Goal: Information Seeking & Learning: Stay updated

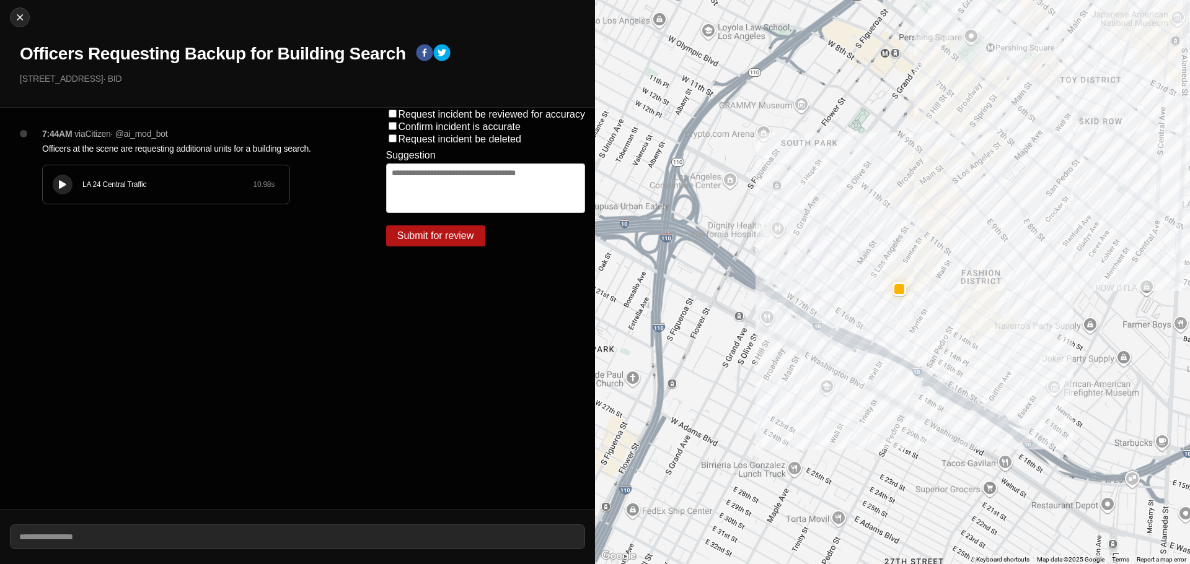
click at [61, 171] on div "LA 24 Central Traffic 10.98 s" at bounding box center [166, 184] width 247 height 38
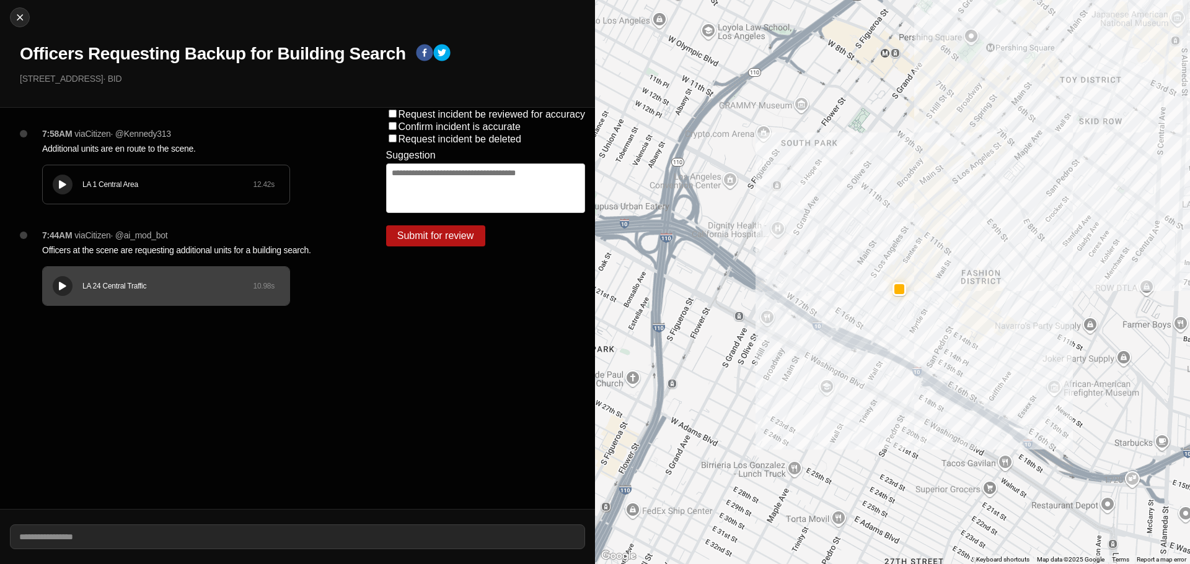
click at [57, 182] on div at bounding box center [62, 184] width 12 height 9
click at [17, 16] on img at bounding box center [20, 17] width 12 height 12
select select "*"
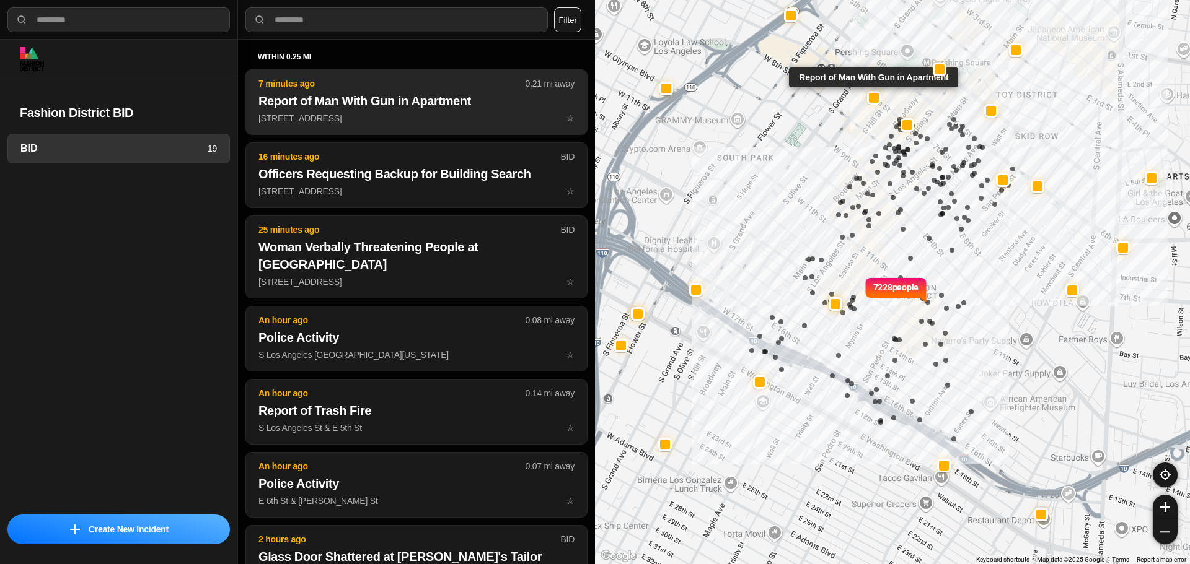
click at [431, 114] on p "519 W 7th St ☆" at bounding box center [416, 118] width 316 height 12
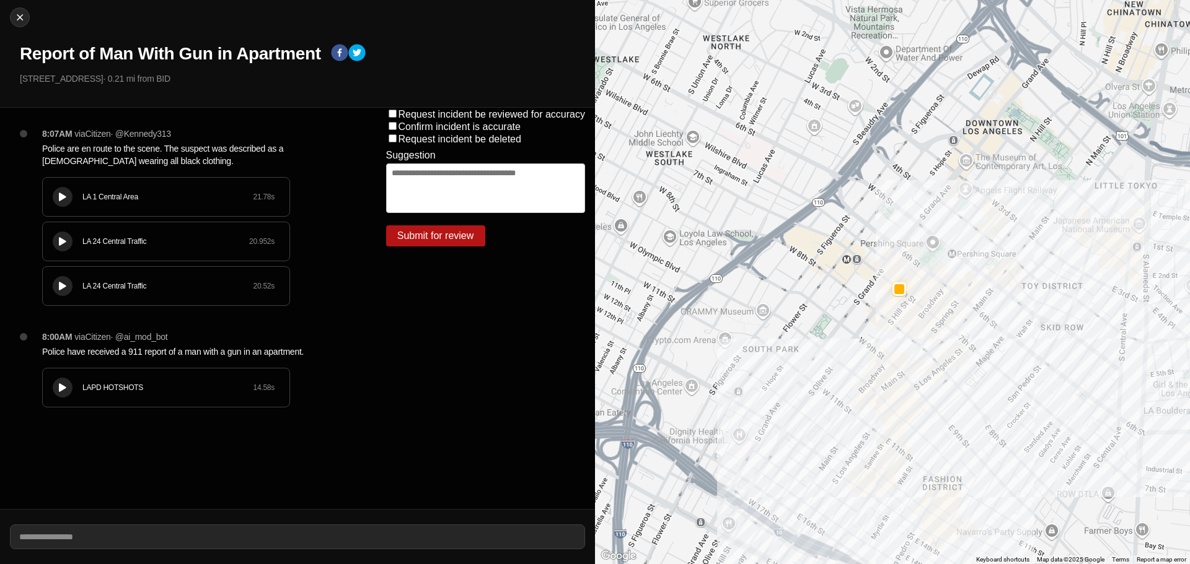
click at [66, 199] on icon at bounding box center [62, 197] width 7 height 8
click at [24, 22] on img at bounding box center [20, 17] width 12 height 12
select select "*"
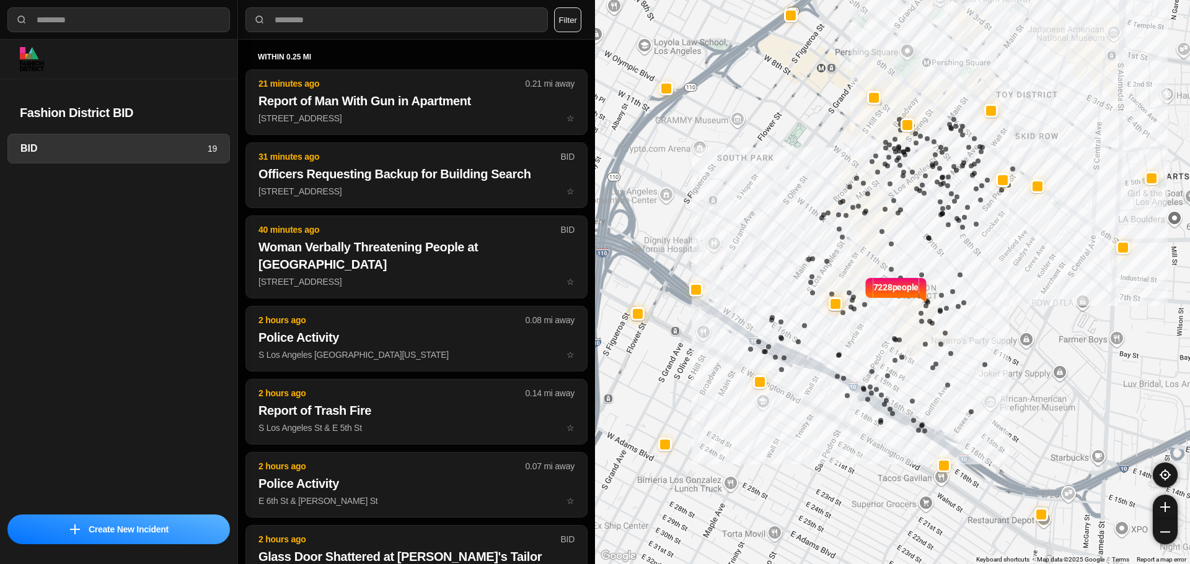
select select "*"
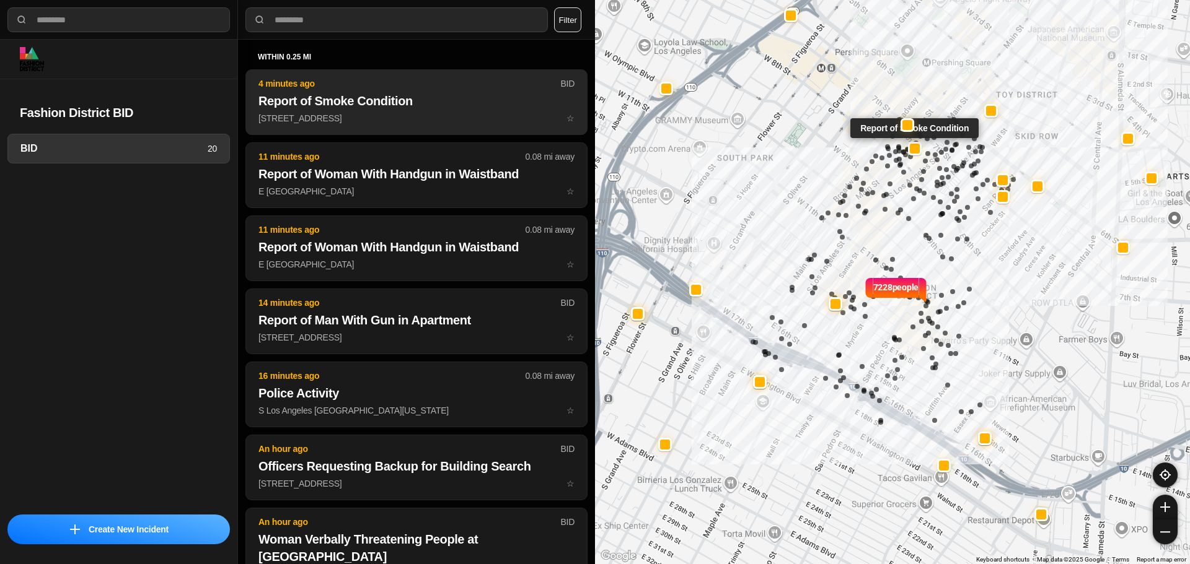
click at [398, 108] on h2 "Report of Smoke Condition" at bounding box center [416, 100] width 316 height 17
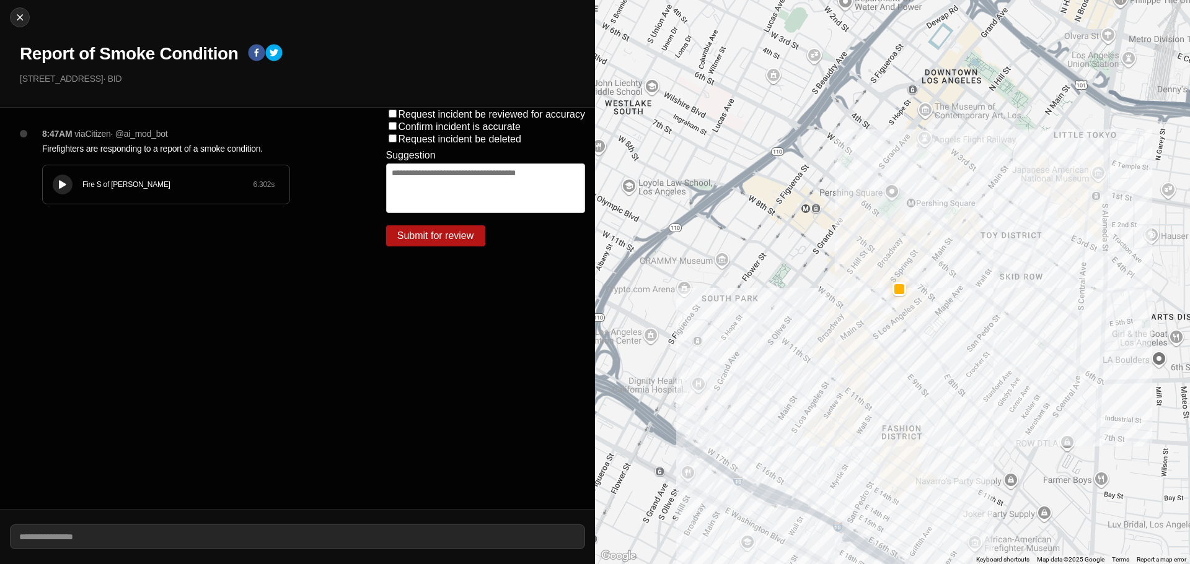
click at [23, 7] on div "Close Report of Smoke Condition 726 S Spring St · BID" at bounding box center [297, 54] width 595 height 108
click at [22, 14] on img at bounding box center [20, 17] width 12 height 12
select select "*"
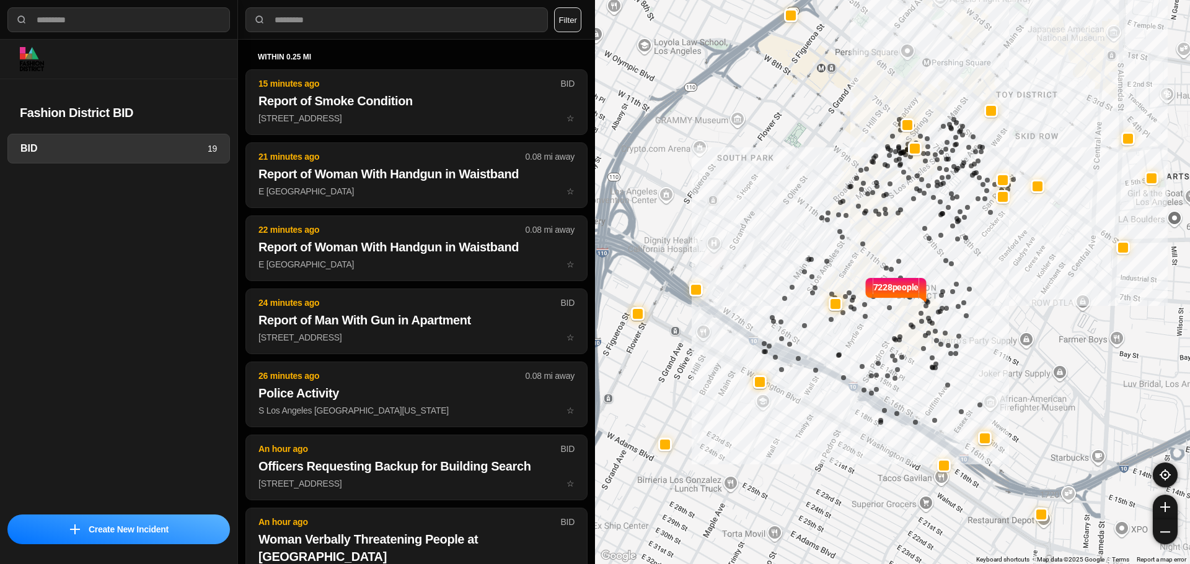
select select "*"
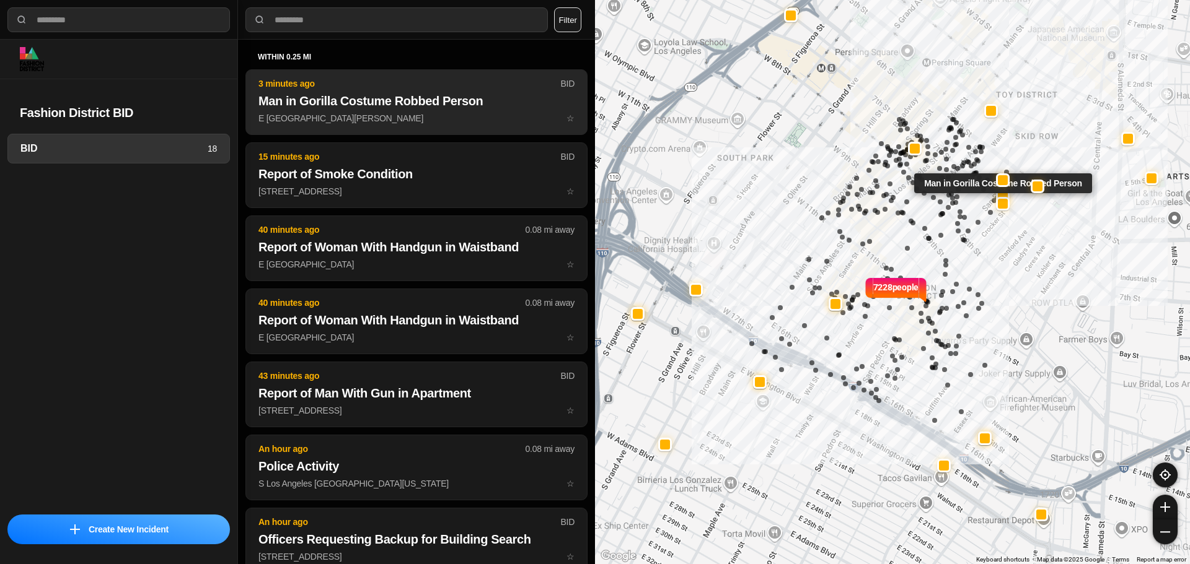
click at [353, 90] on button "3 minutes ago BID Man in Gorilla Costume Robbed Person E 7th St & S San Pedro S…" at bounding box center [416, 102] width 342 height 66
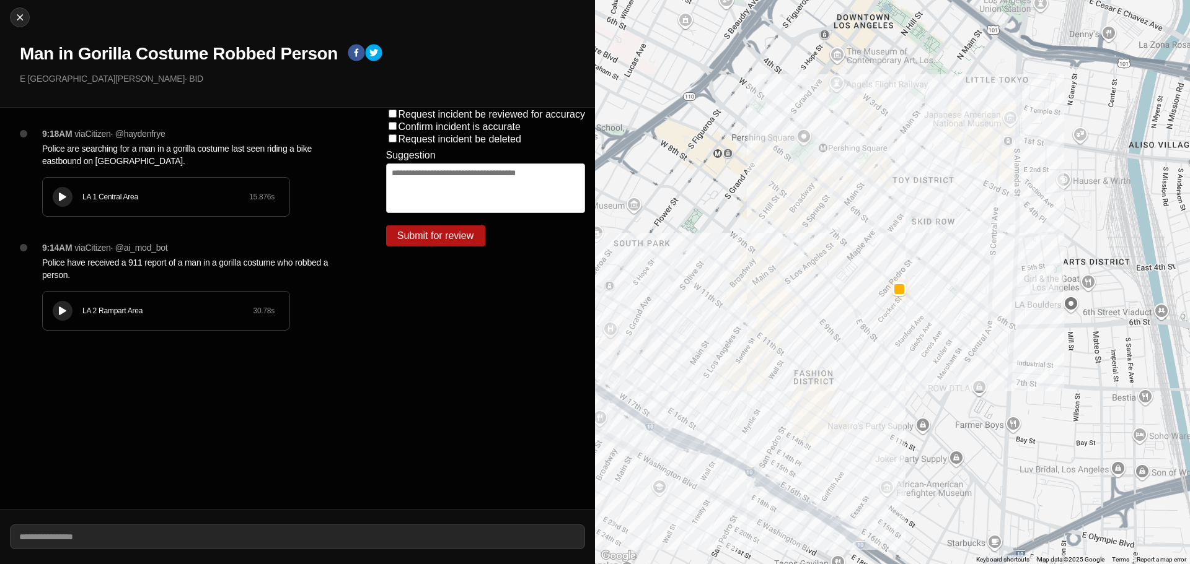
click at [61, 196] on icon at bounding box center [62, 197] width 7 height 8
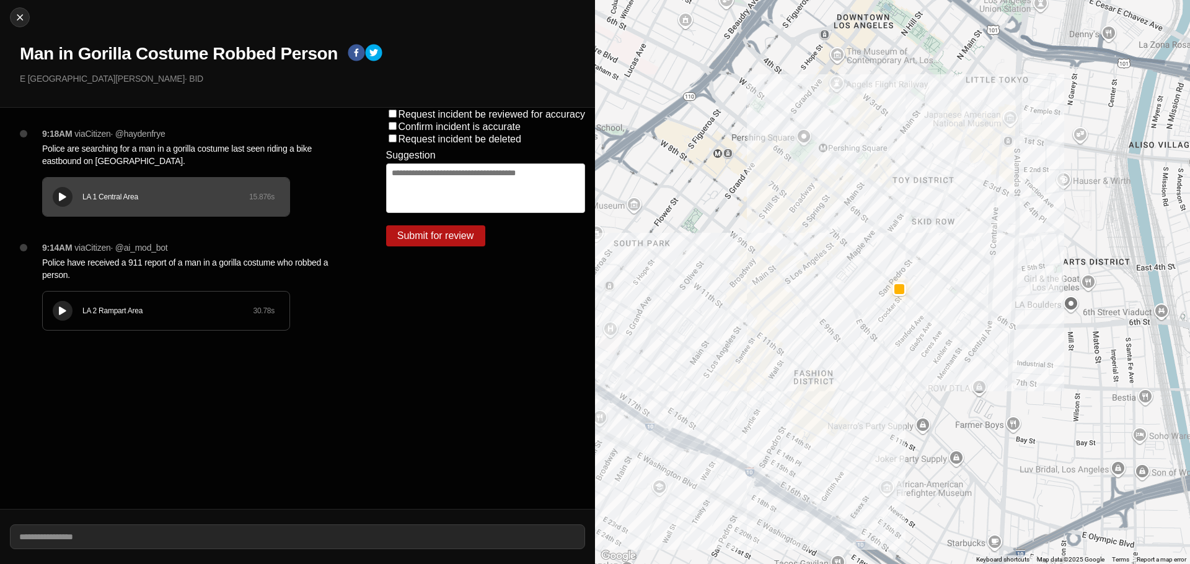
click at [65, 312] on icon at bounding box center [62, 311] width 7 height 8
click at [61, 312] on icon at bounding box center [62, 311] width 7 height 8
click at [60, 312] on icon at bounding box center [62, 311] width 7 height 8
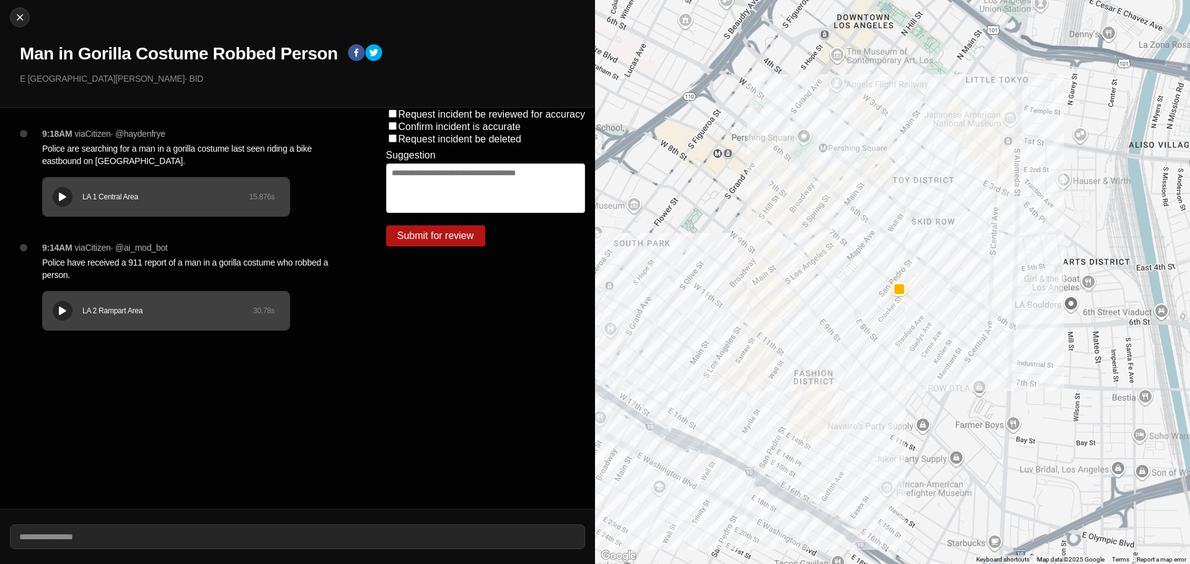
click at [71, 201] on button at bounding box center [63, 197] width 20 height 20
click at [183, 194] on div "LA 1 Central Area" at bounding box center [165, 197] width 167 height 10
click at [67, 196] on div at bounding box center [62, 197] width 12 height 9
click at [11, 12] on div at bounding box center [20, 17] width 19 height 12
select select "*"
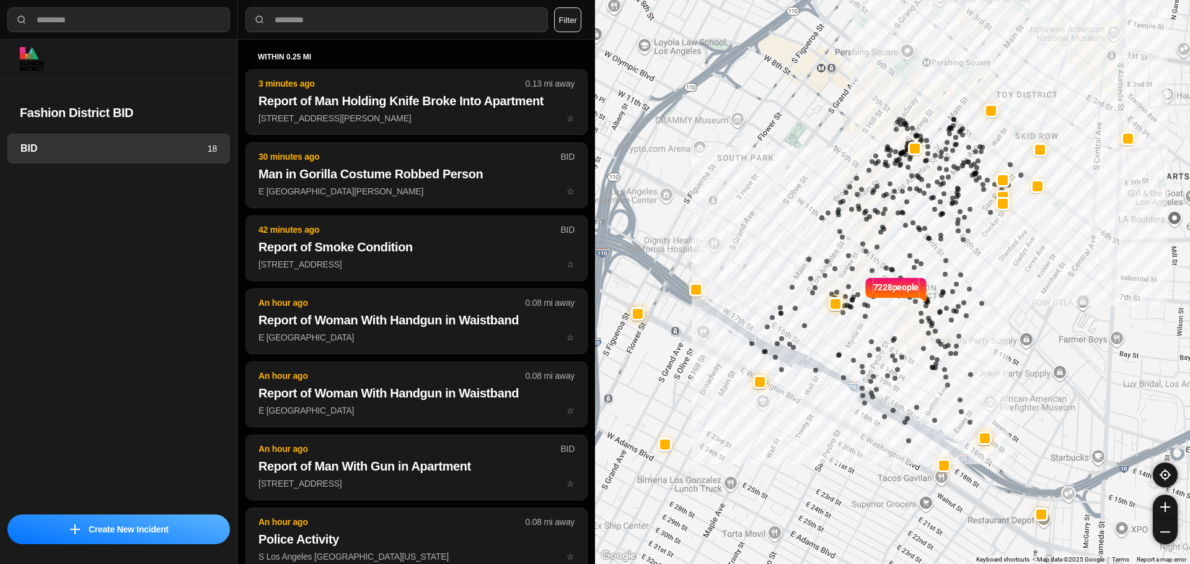
select select "*"
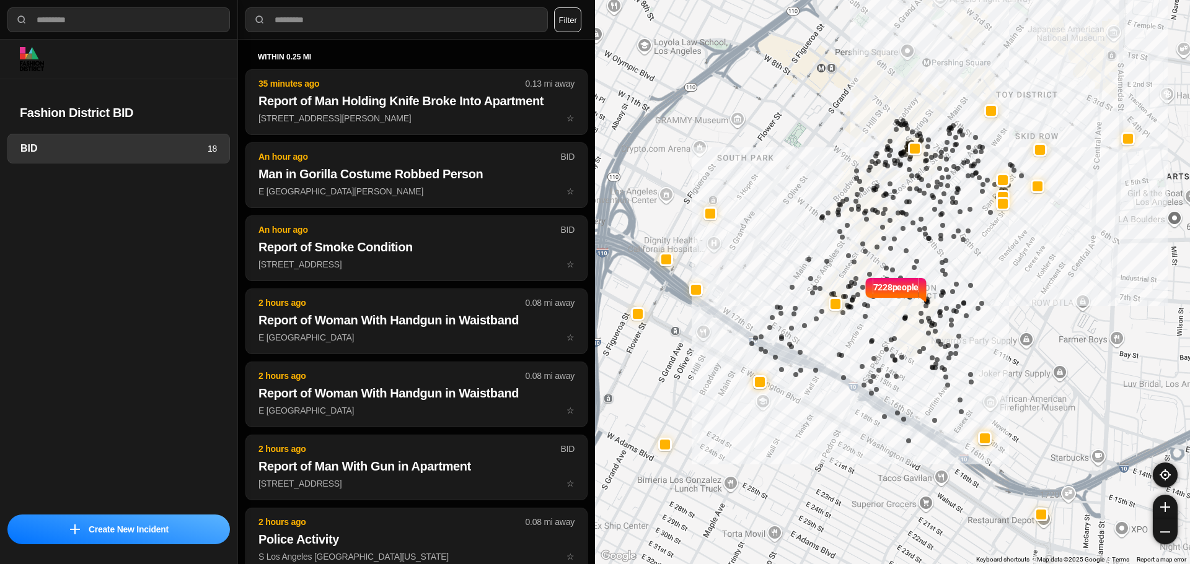
select select "*"
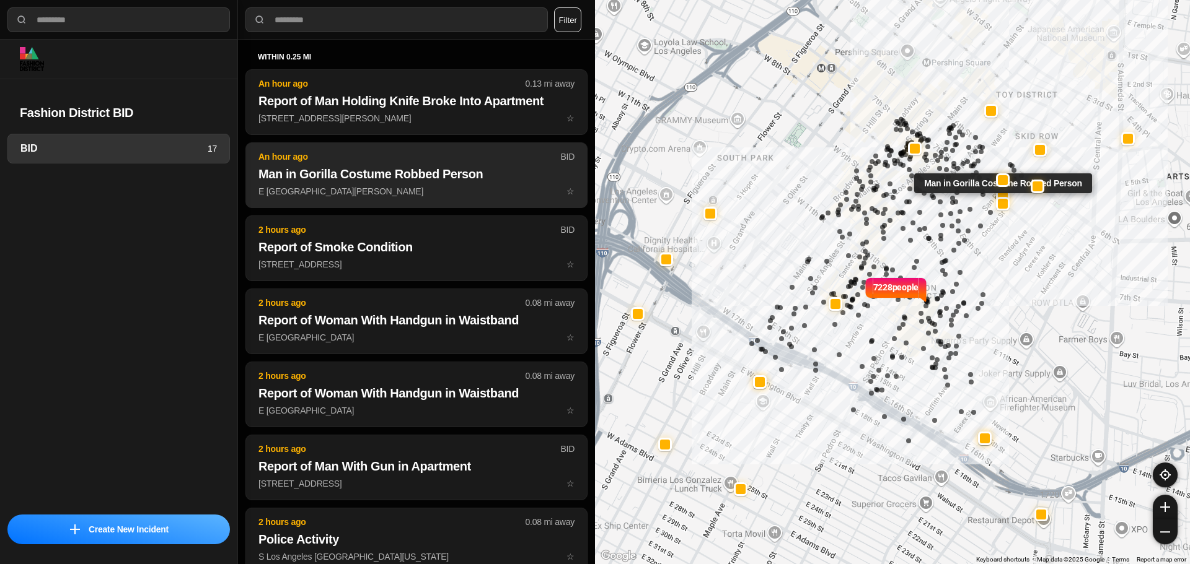
click at [398, 177] on h2 "Man in Gorilla Costume Robbed Person" at bounding box center [416, 173] width 316 height 17
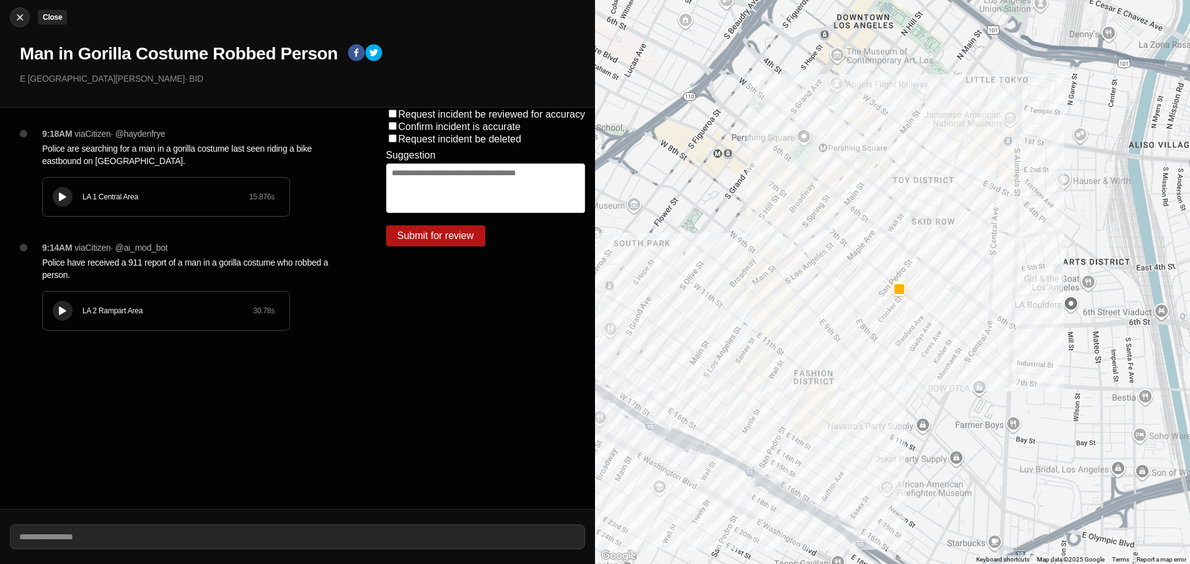
click at [25, 15] on img at bounding box center [20, 17] width 12 height 12
select select "*"
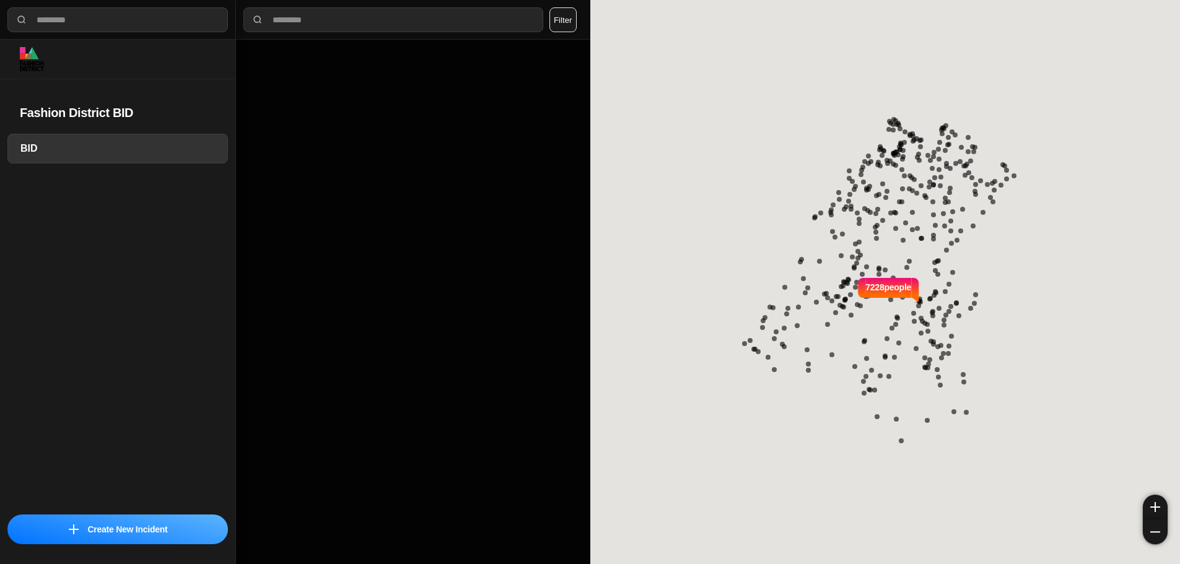
select select "*"
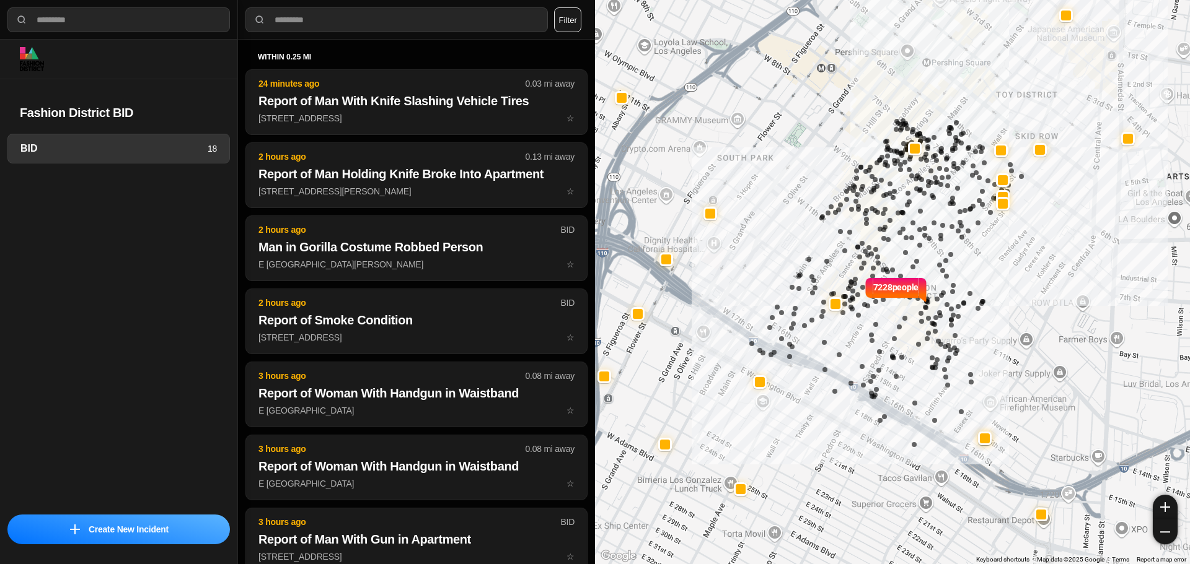
select select "*"
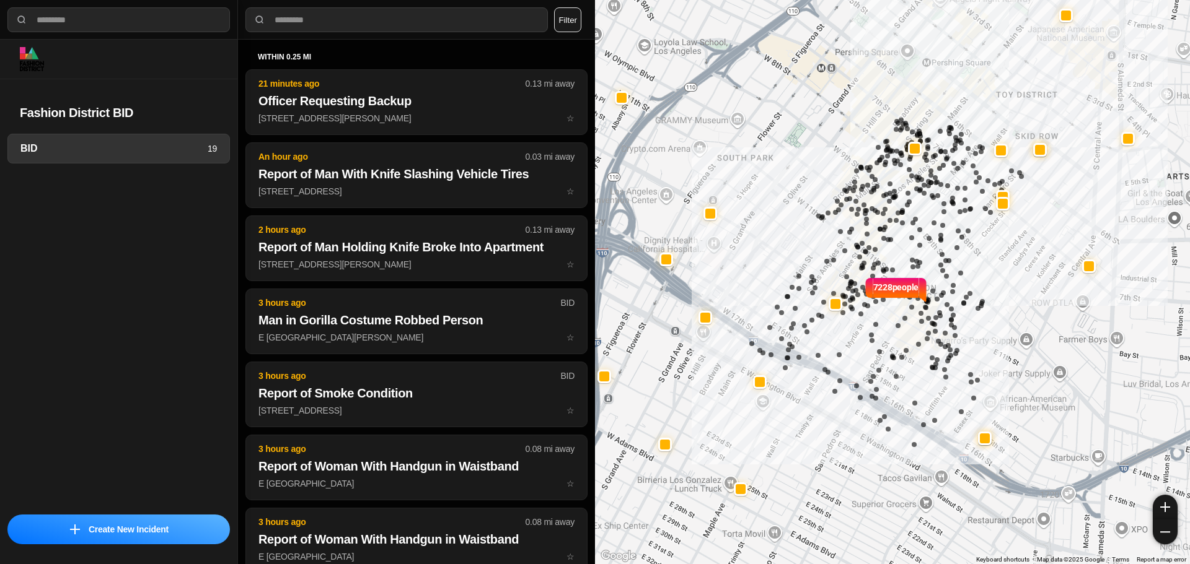
select select "*"
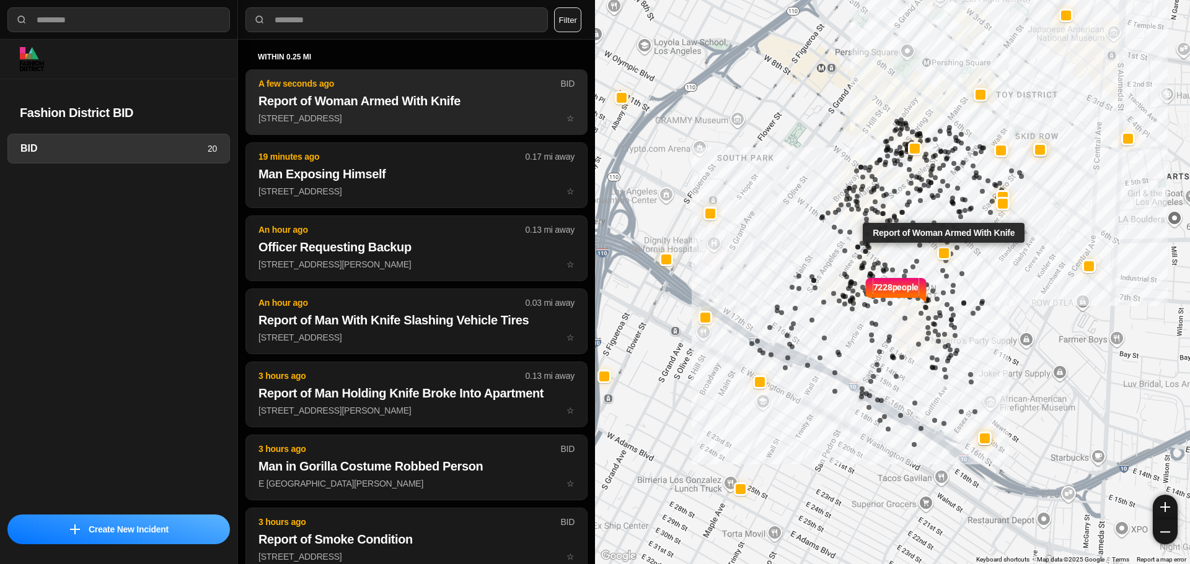
click at [446, 114] on p "611 E 9th St ☆" at bounding box center [416, 118] width 316 height 12
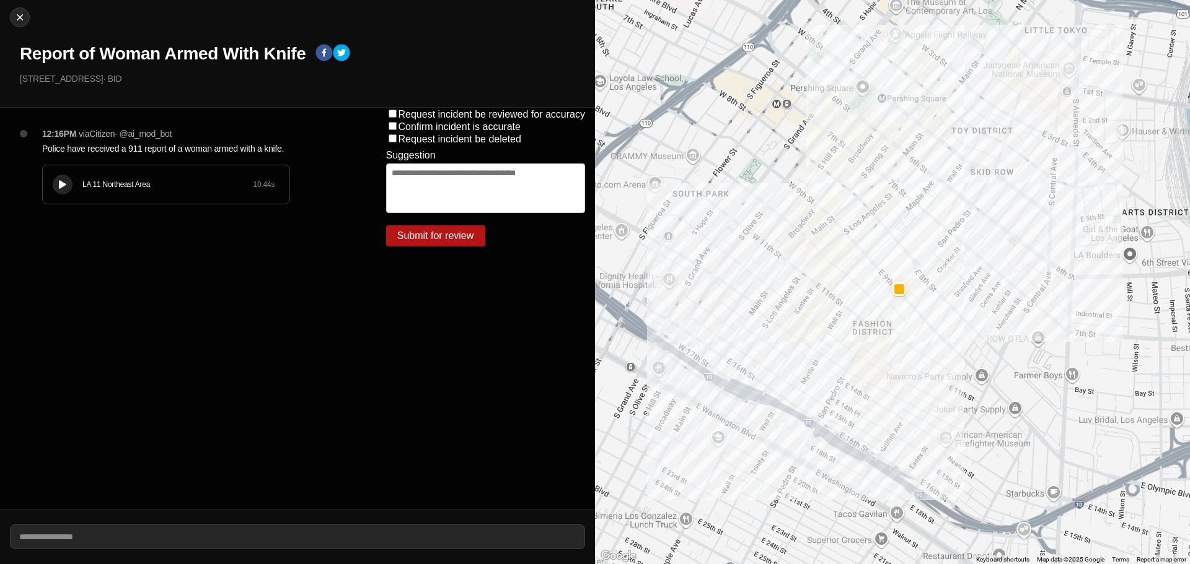
click at [59, 184] on icon at bounding box center [62, 185] width 7 height 8
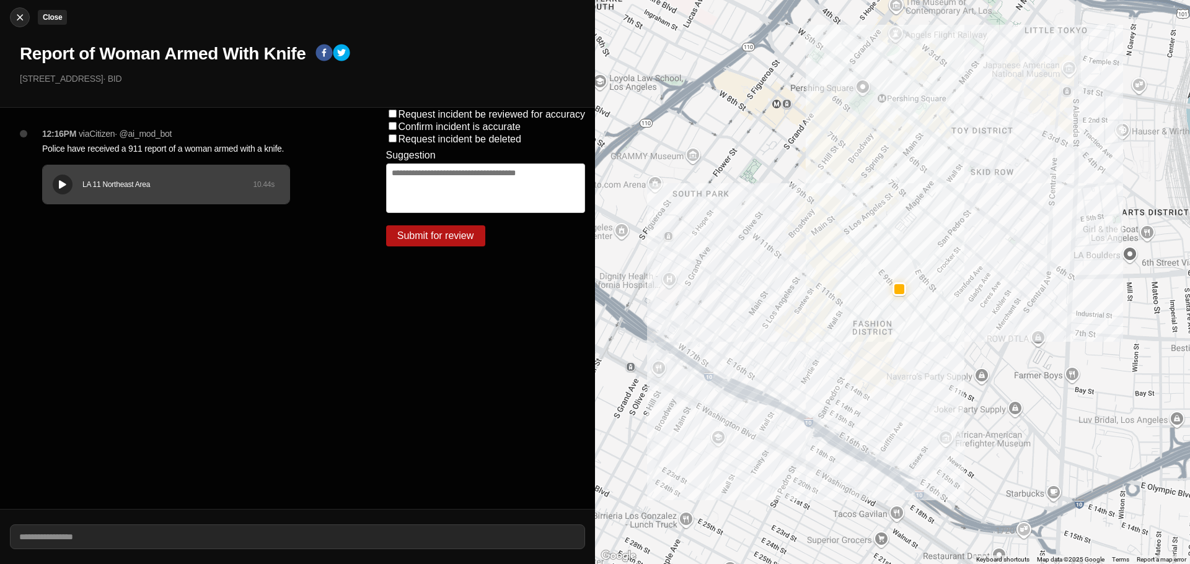
click at [17, 24] on button "Close" at bounding box center [20, 17] width 20 height 20
select select "*"
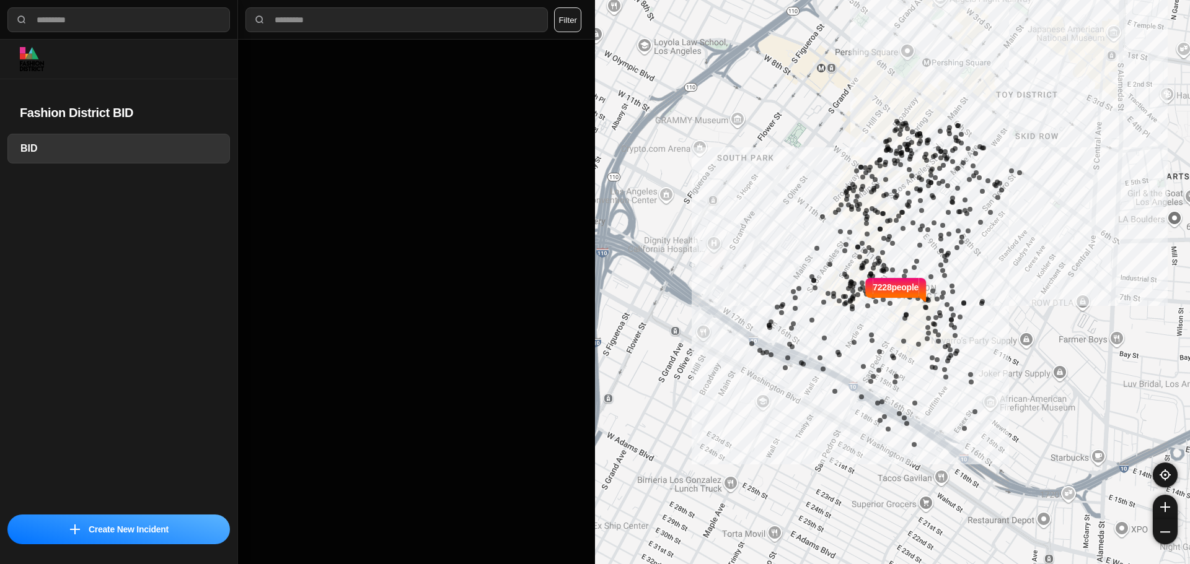
select select "*"
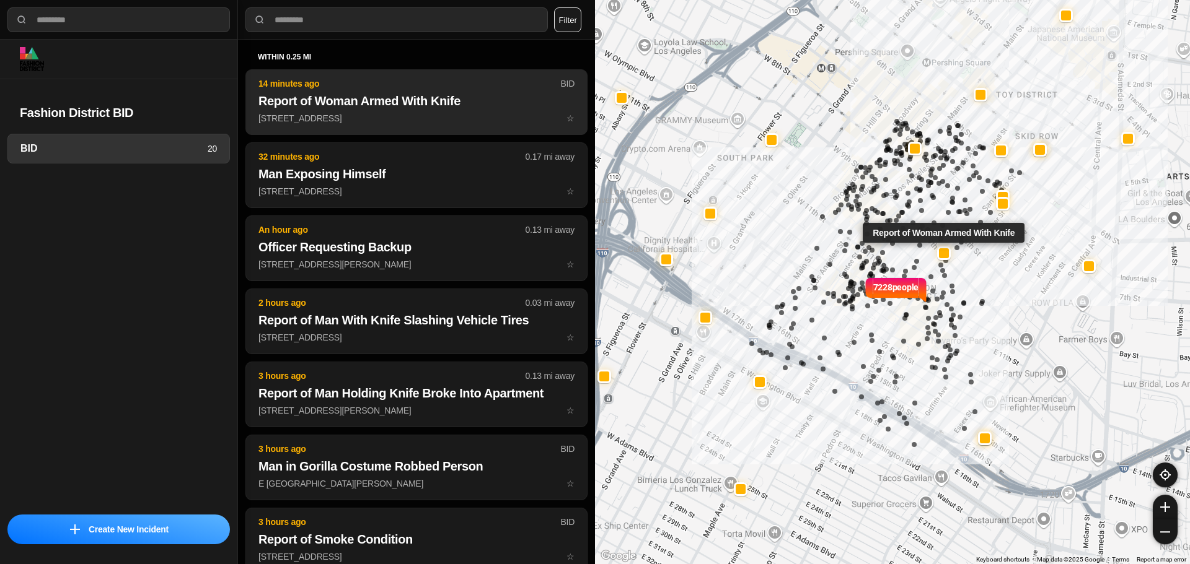
click at [327, 112] on button "14 minutes ago BID Report of Woman Armed With Knife [STREET_ADDRESS] ☆" at bounding box center [416, 102] width 342 height 66
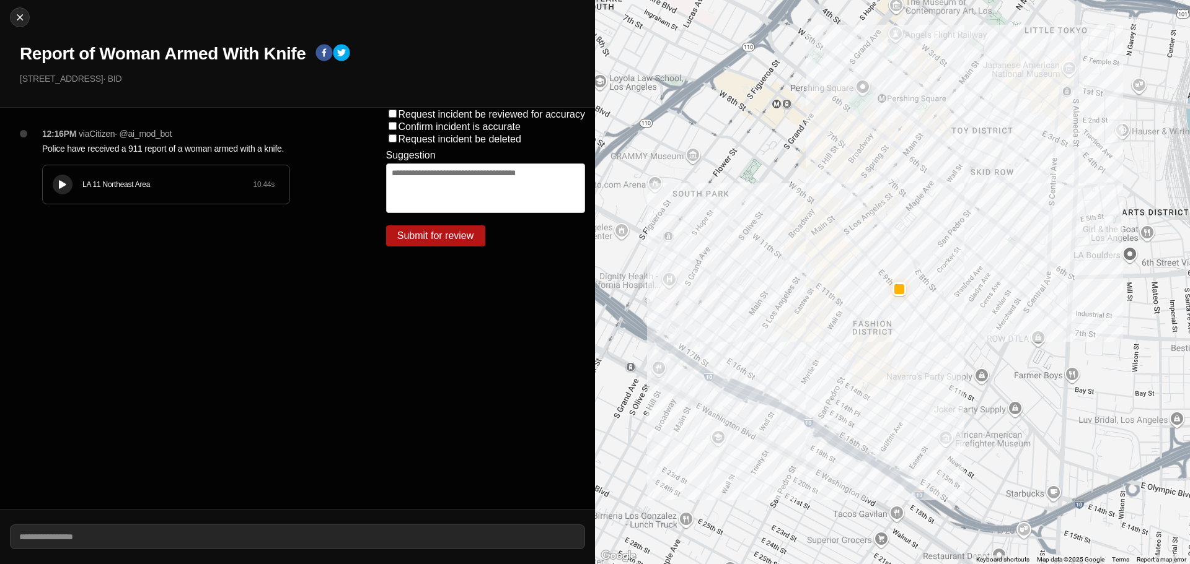
click at [81, 47] on h1 "Report of Woman Armed With Knife" at bounding box center [163, 54] width 286 height 22
click at [81, 48] on h1 "Report of Woman Armed With Knife" at bounding box center [163, 54] width 286 height 22
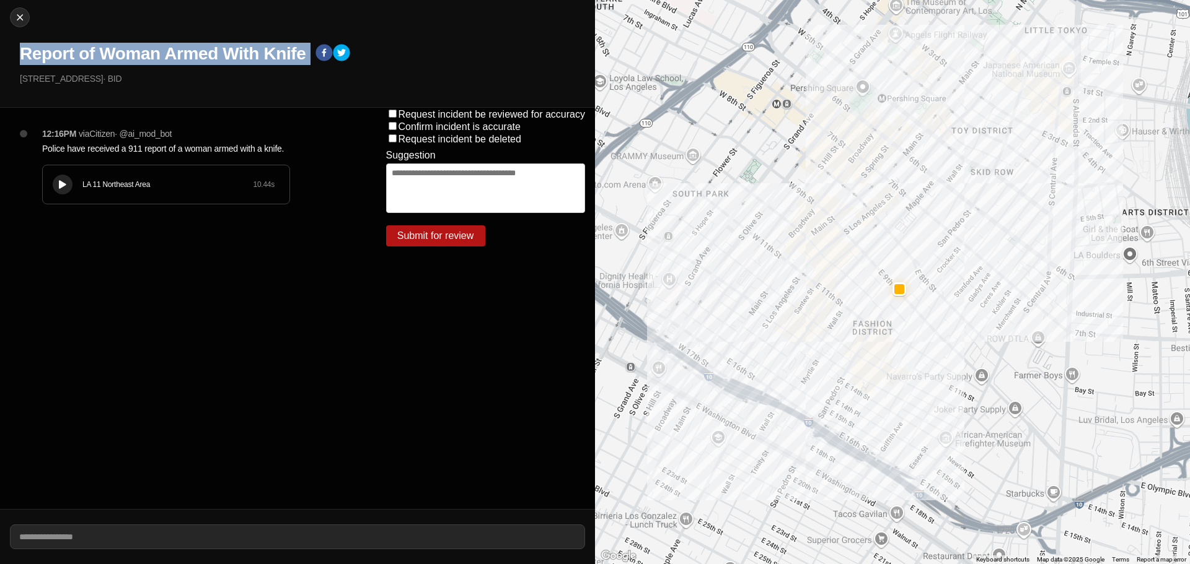
click at [81, 48] on h1 "Report of Woman Armed With Knife" at bounding box center [163, 54] width 286 height 22
copy div "Report of Woman Armed With Knife"
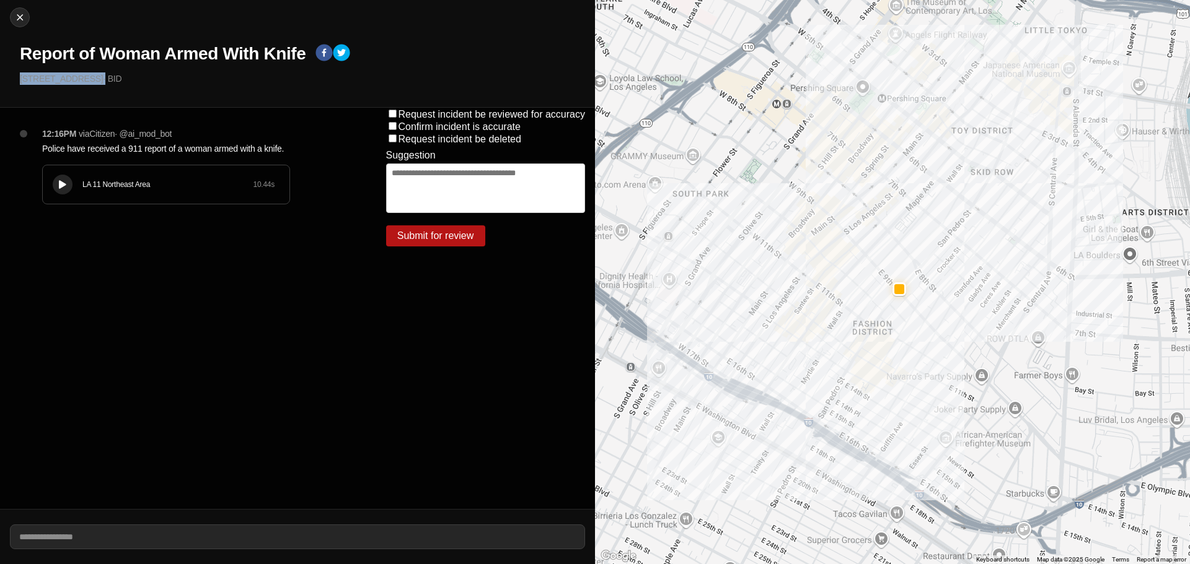
drag, startPoint x: 67, startPoint y: 79, endPoint x: 0, endPoint y: 79, distance: 66.9
click at [0, 79] on div "Close Report of Woman Armed With Knife [STREET_ADDRESS] · BID" at bounding box center [297, 54] width 595 height 108
copy p "[STREET_ADDRESS]"
click at [116, 145] on p "Police have received a 911 report of a woman armed with a knife." at bounding box center [189, 149] width 294 height 12
click at [117, 145] on p "Police have received a 911 report of a woman armed with a knife." at bounding box center [189, 149] width 294 height 12
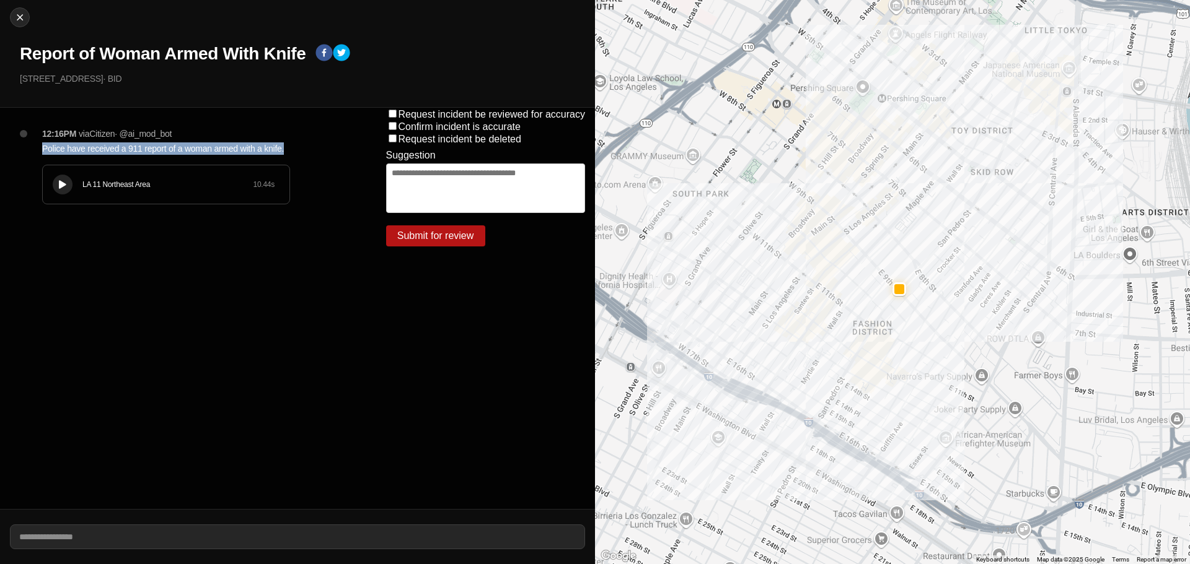
click at [117, 145] on p "Police have received a 911 report of a woman armed with a knife." at bounding box center [189, 149] width 294 height 12
copy p "Police have received a 911 report of a woman armed with a knife."
click at [16, 16] on img at bounding box center [20, 17] width 12 height 12
select select "*"
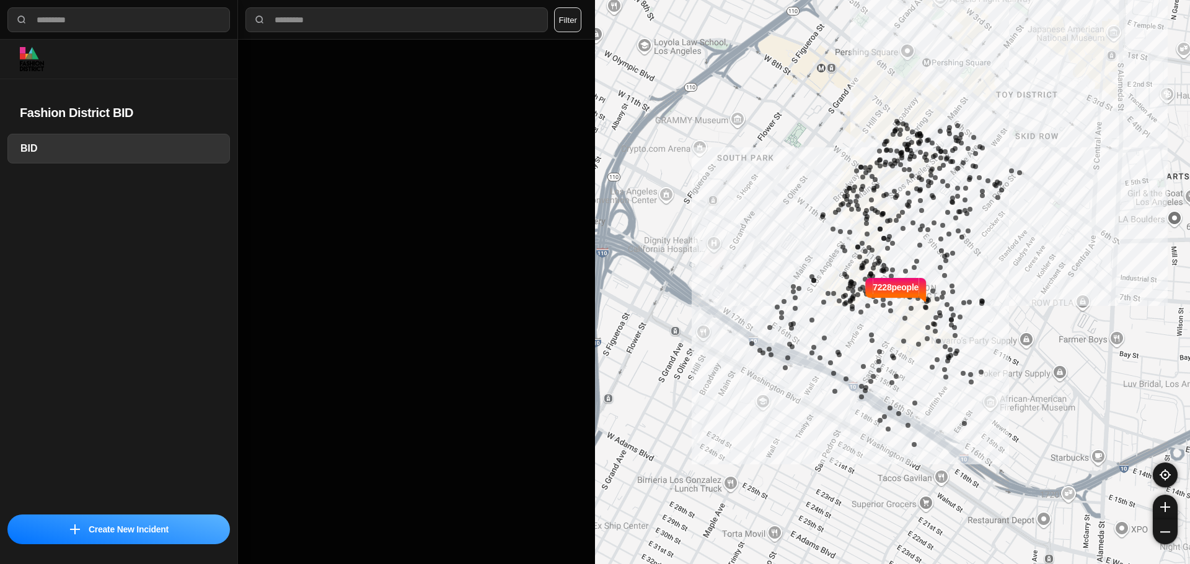
select select "*"
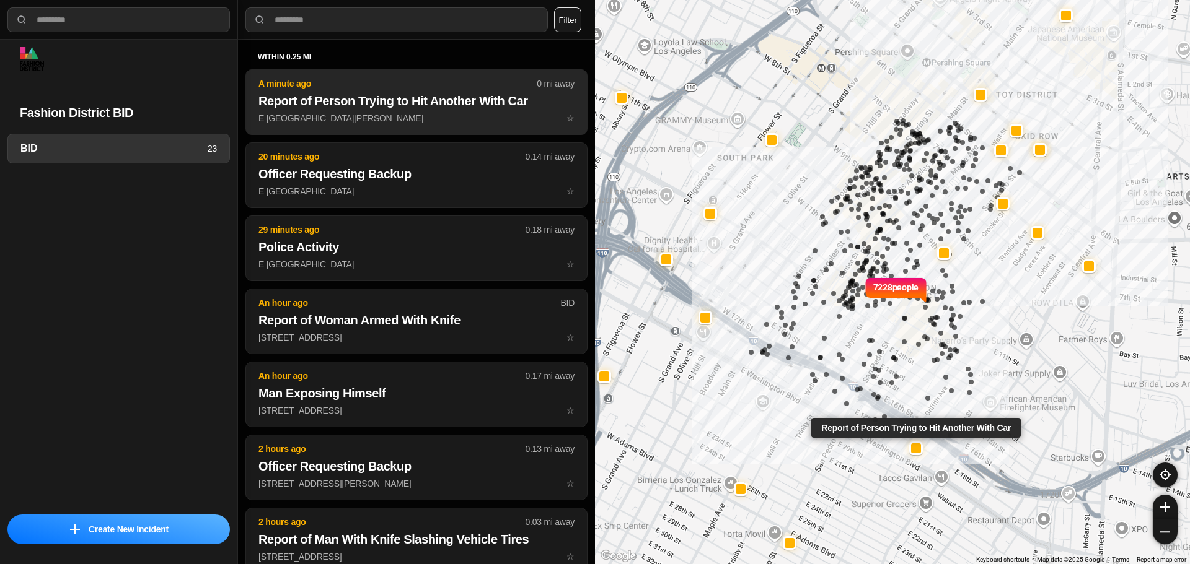
click at [272, 95] on h2 "Report of Person Trying to Hit Another With Car" at bounding box center [416, 100] width 316 height 17
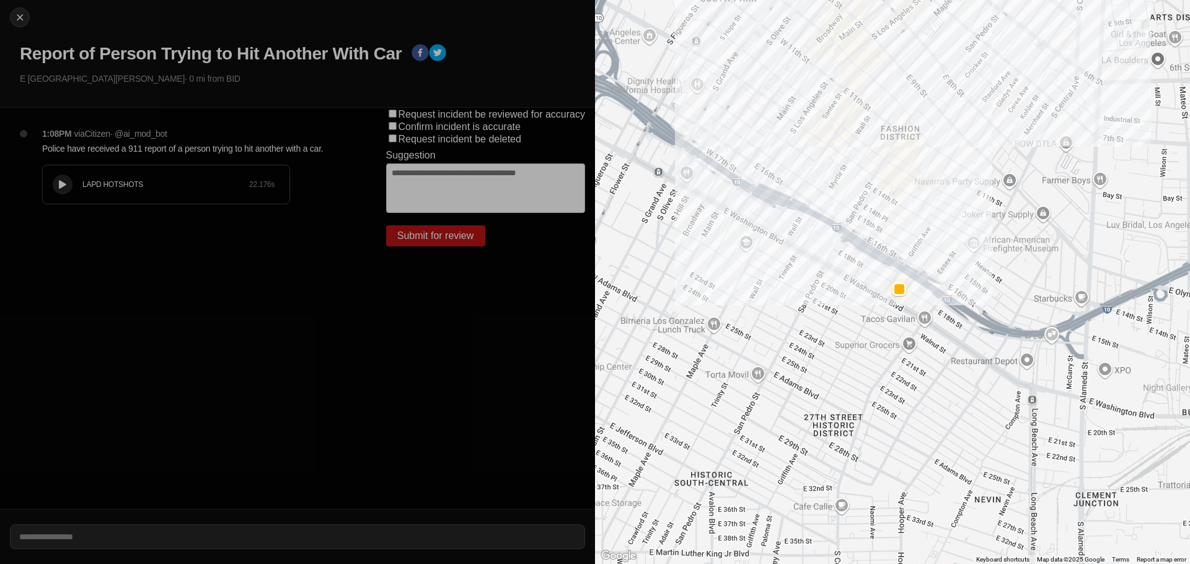
click at [65, 180] on button at bounding box center [63, 185] width 20 height 20
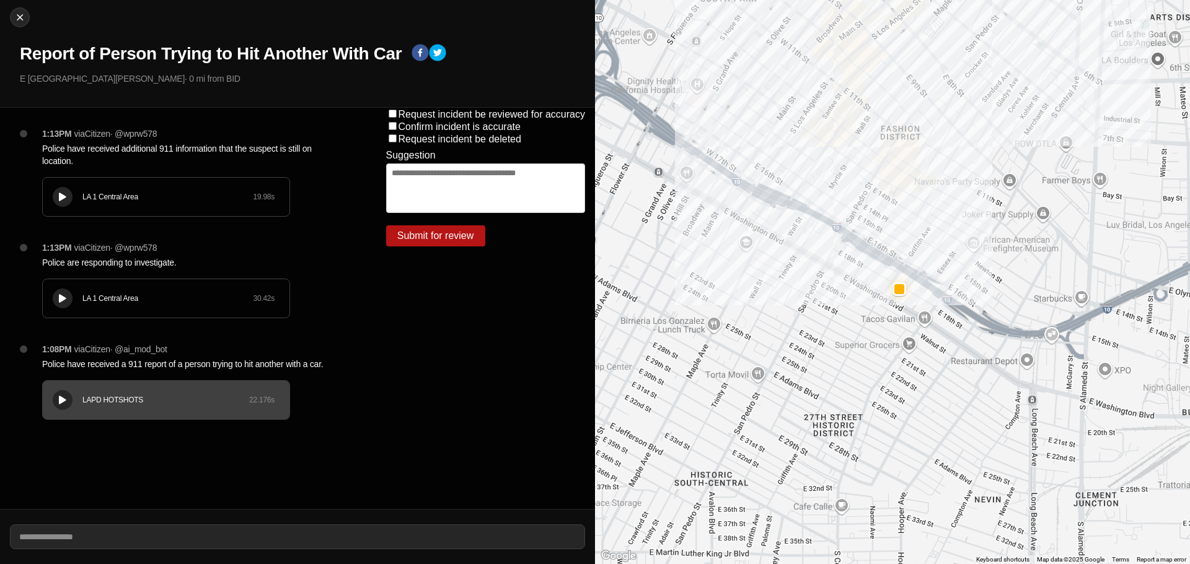
click at [72, 182] on div "LA 1 Central Area 19.98 s" at bounding box center [166, 197] width 247 height 38
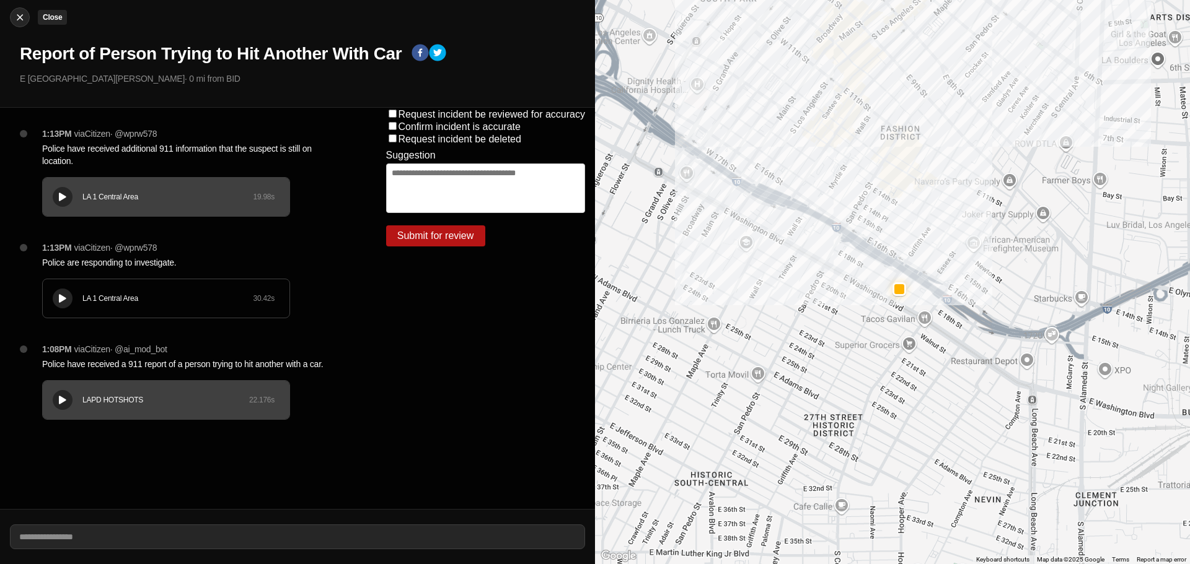
click at [27, 16] on div at bounding box center [20, 17] width 19 height 12
select select "*"
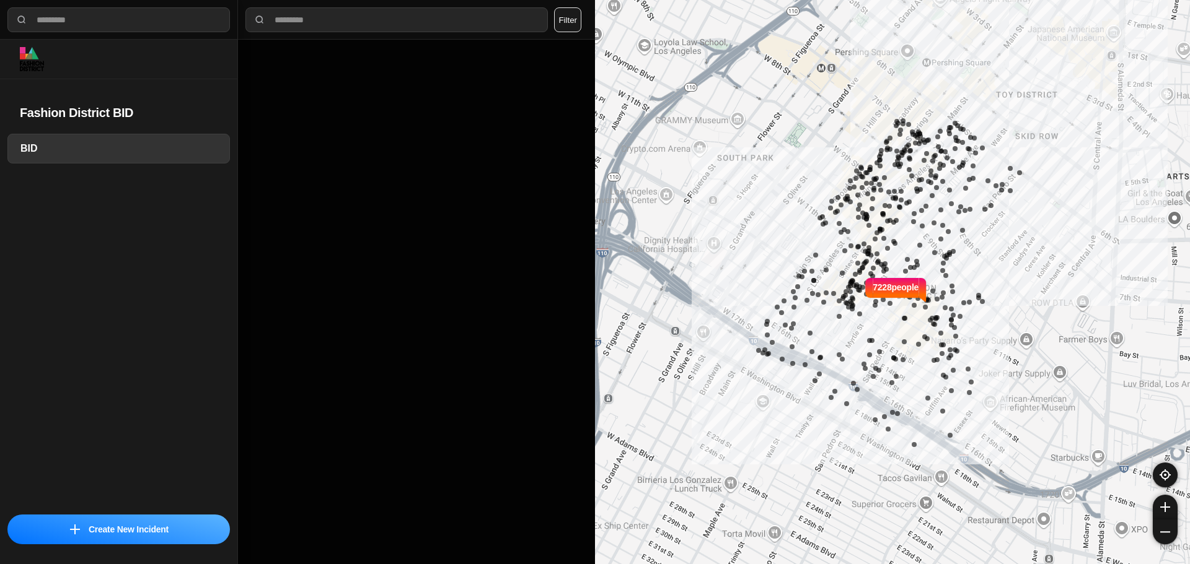
select select "*"
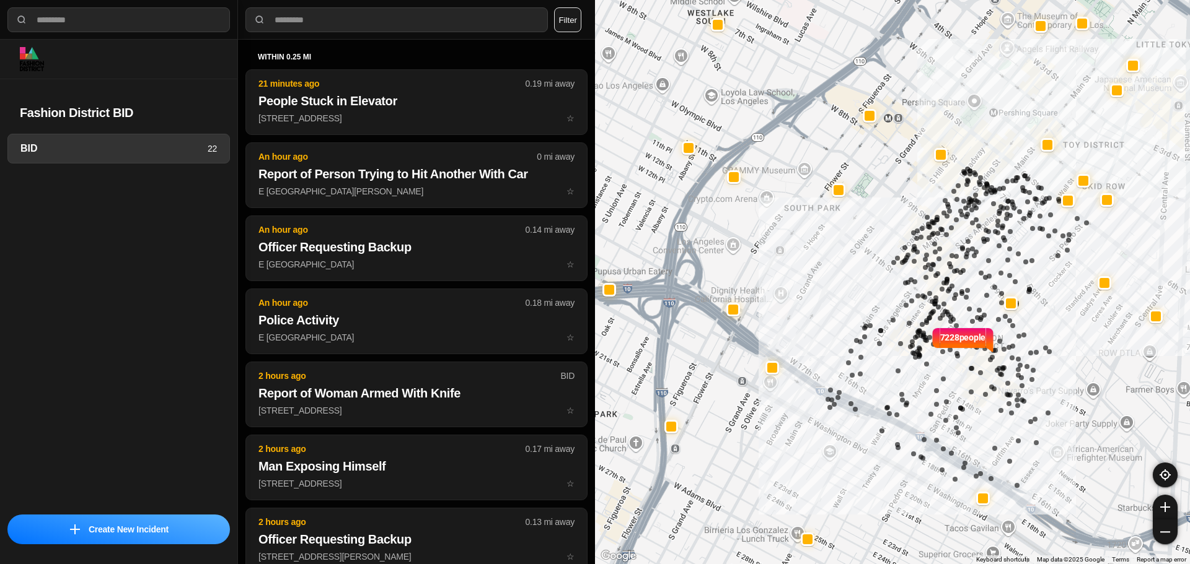
select select "*"
